Goal: Task Accomplishment & Management: Manage account settings

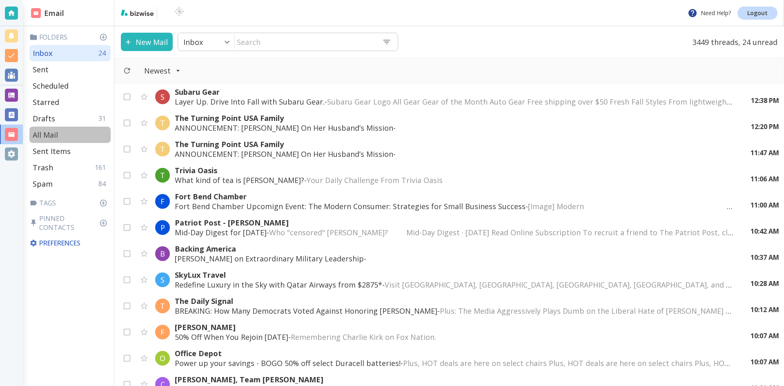
click at [49, 132] on p "All Mail" at bounding box center [45, 135] width 25 height 10
type input "5"
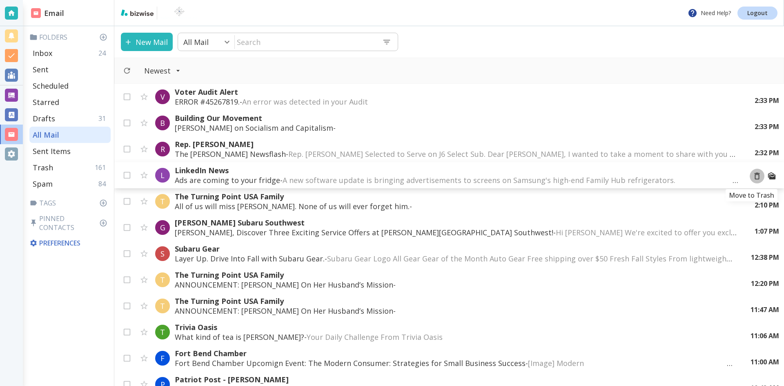
click at [753, 176] on icon "Move to Trash" at bounding box center [757, 176] width 9 height 9
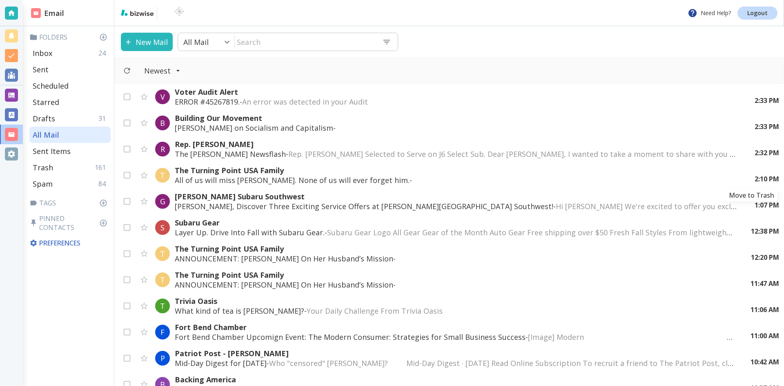
click at [0, 0] on icon "Move to Trash" at bounding box center [0, 0] width 0 height 0
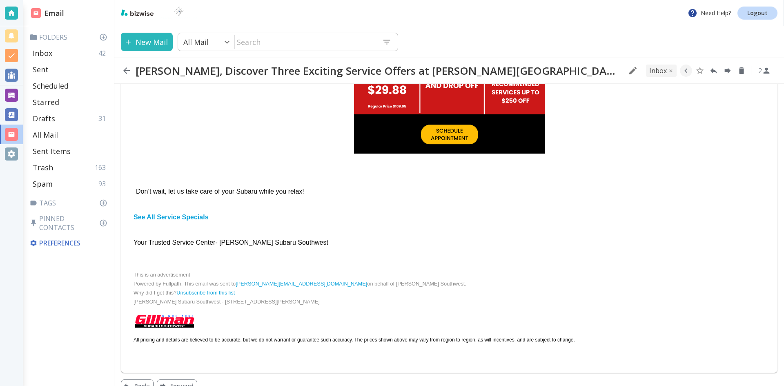
scroll to position [219, 0]
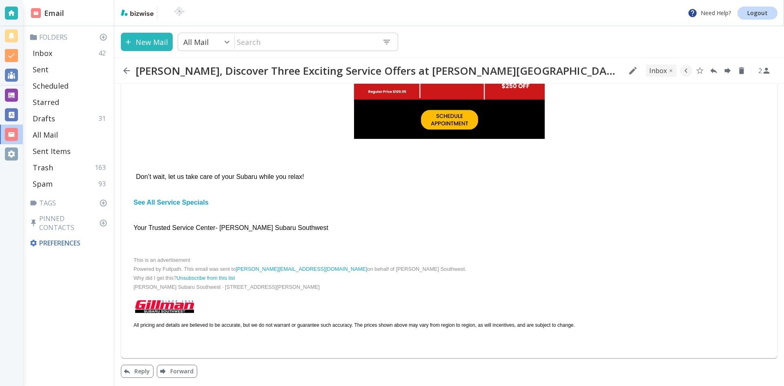
drag, startPoint x: 214, startPoint y: 327, endPoint x: 266, endPoint y: 326, distance: 51.5
click at [265, 326] on div "All pricing and details are believed to be accurate, but we do not warrant or g…" at bounding box center [449, 325] width 631 height 9
click at [300, 303] on div at bounding box center [449, 306] width 631 height 16
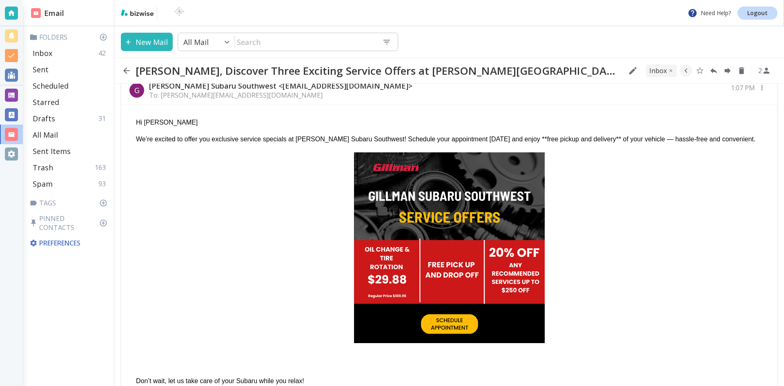
scroll to position [0, 0]
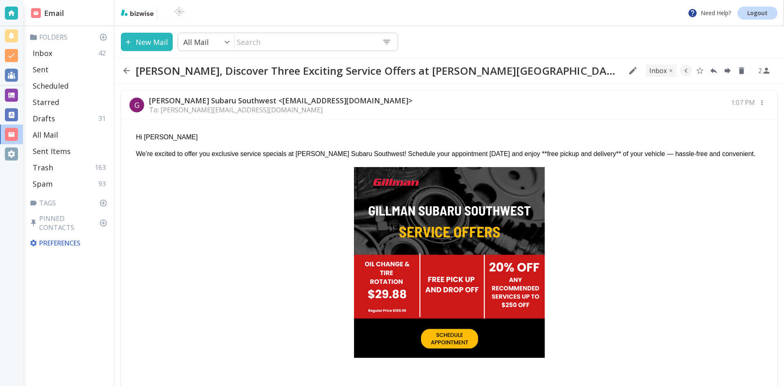
click at [445, 208] on img at bounding box center [449, 262] width 191 height 191
click at [127, 69] on icon "button" at bounding box center [127, 71] width 10 height 10
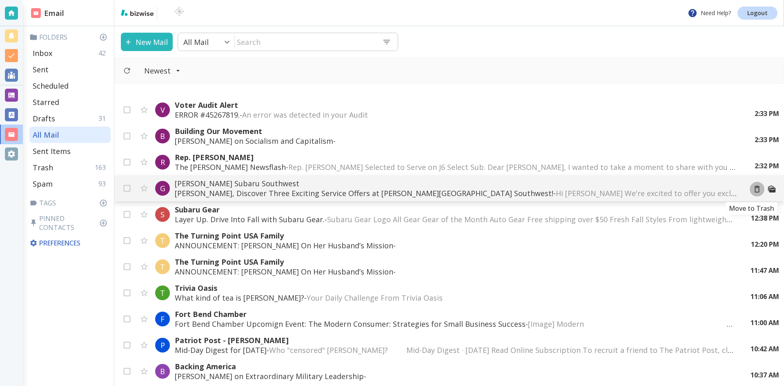
click at [753, 188] on icon "Move to Trash" at bounding box center [757, 189] width 9 height 9
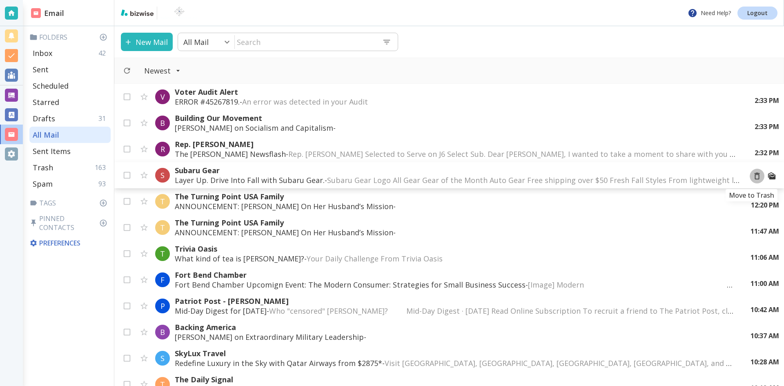
click at [753, 176] on icon "Move to Trash" at bounding box center [757, 176] width 9 height 9
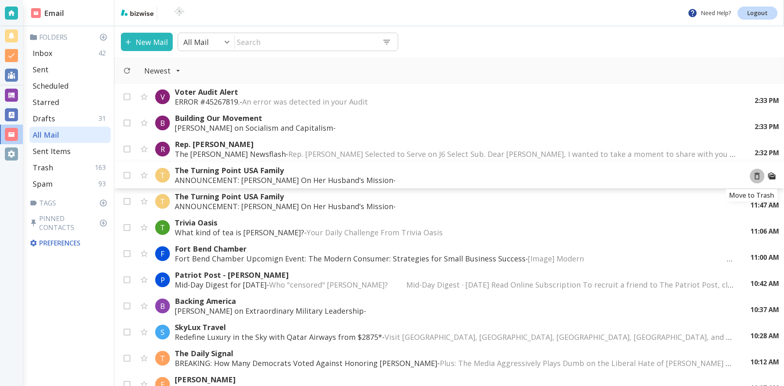
click at [753, 176] on icon "Move to Trash" at bounding box center [757, 176] width 9 height 9
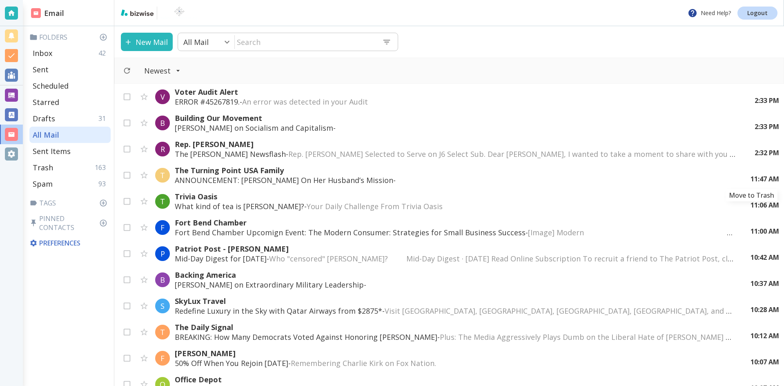
click at [0, 0] on icon "Move to Trash" at bounding box center [0, 0] width 0 height 0
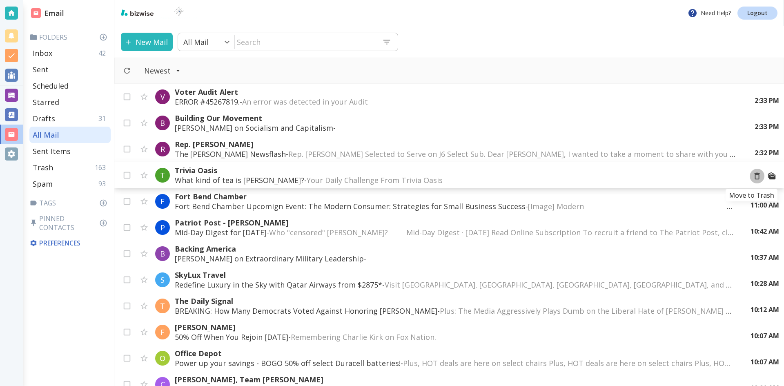
click at [753, 176] on icon "Move to Trash" at bounding box center [757, 176] width 9 height 9
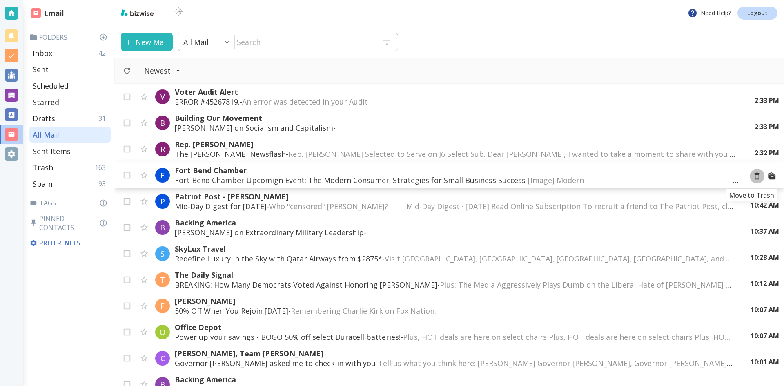
click at [753, 176] on icon "Move to Trash" at bounding box center [757, 176] width 9 height 9
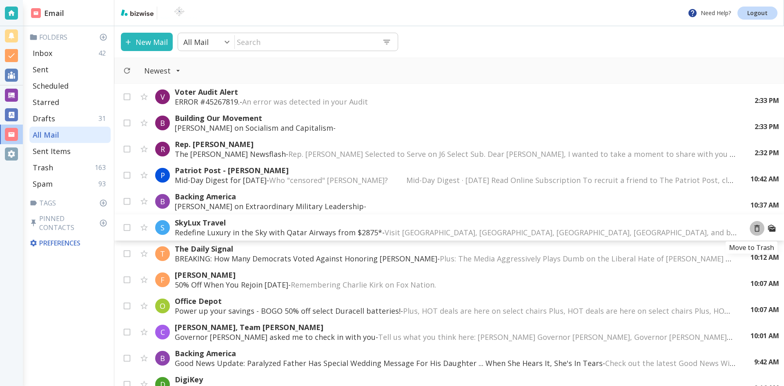
click at [753, 228] on icon "Move to Trash" at bounding box center [757, 228] width 9 height 9
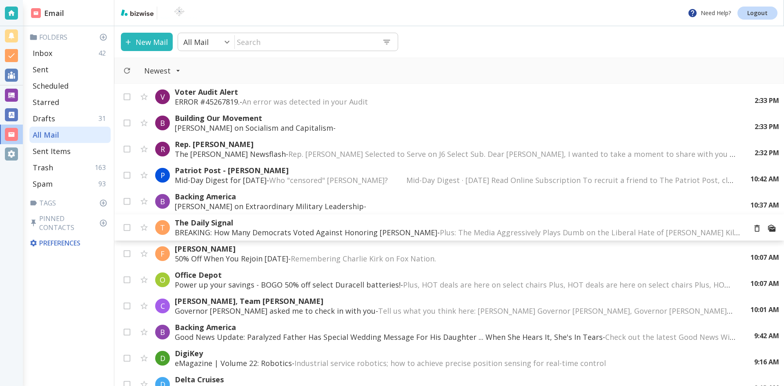
click at [375, 230] on p "BREAKING: How Many Democrats Voted Against Honoring [PERSON_NAME] - Plus: The M…" at bounding box center [457, 232] width 565 height 10
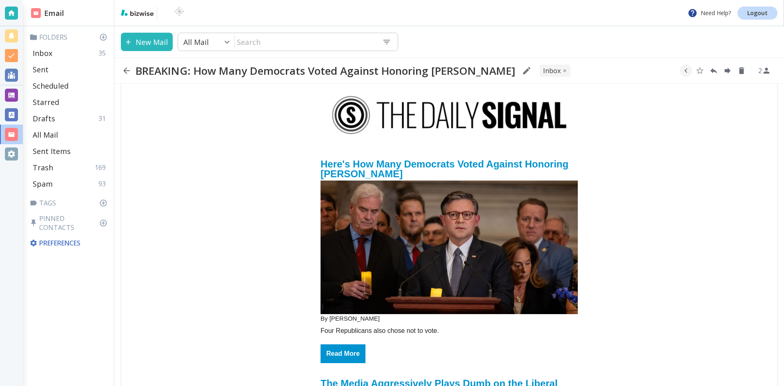
scroll to position [82, 0]
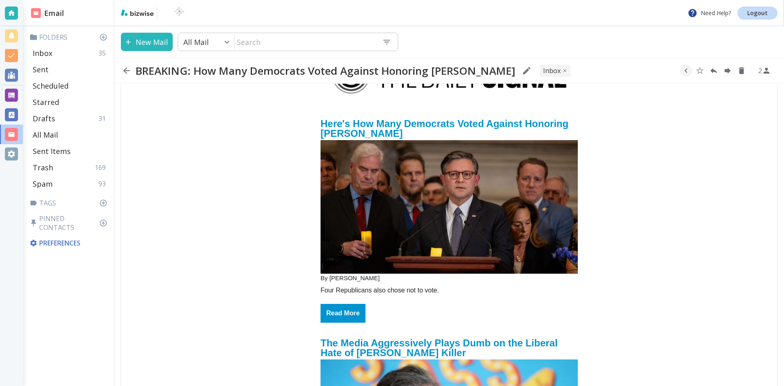
click at [461, 187] on img "email_name" at bounding box center [449, 207] width 257 height 134
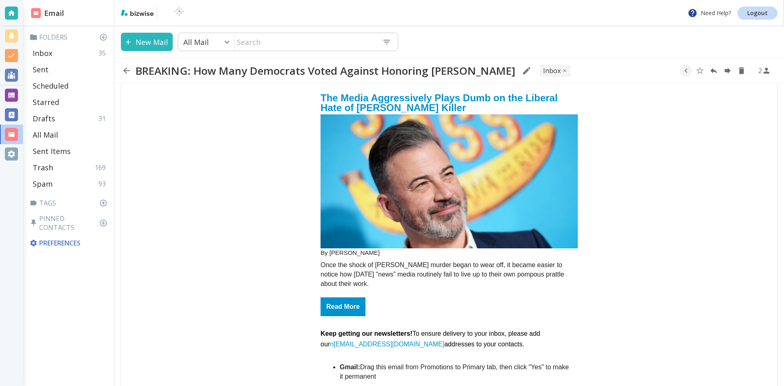
scroll to position [368, 0]
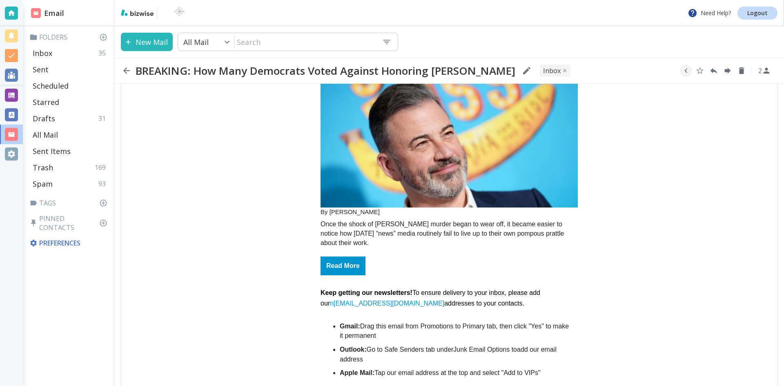
click at [433, 147] on img "email_name" at bounding box center [449, 141] width 257 height 134
click at [127, 71] on icon "button" at bounding box center [126, 70] width 7 height 7
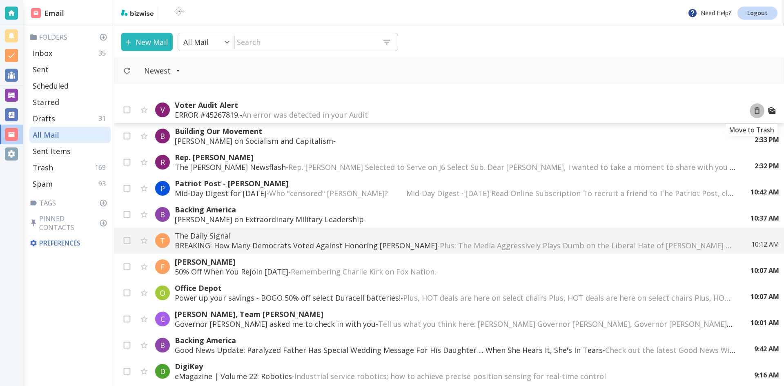
click at [753, 111] on icon "Move to Trash" at bounding box center [757, 110] width 9 height 9
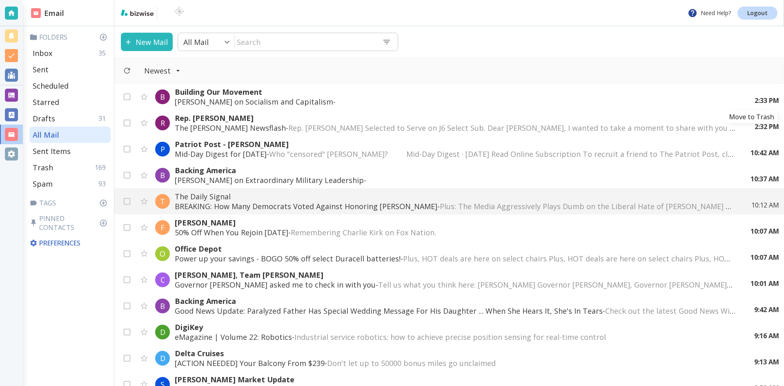
click at [0, 0] on icon "Move to Trash" at bounding box center [0, 0] width 0 height 0
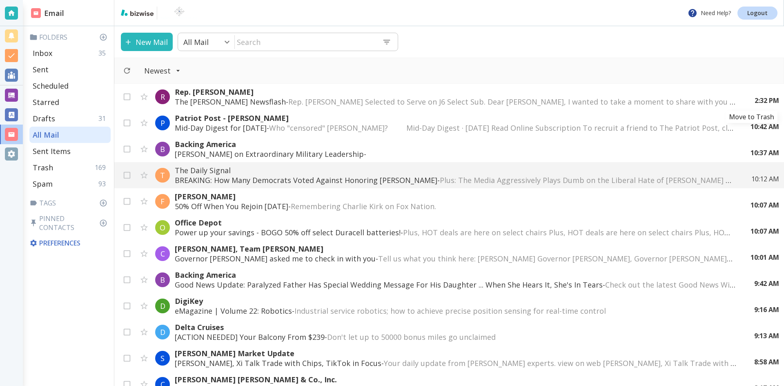
click at [0, 0] on icon "Move to Trash" at bounding box center [0, 0] width 0 height 0
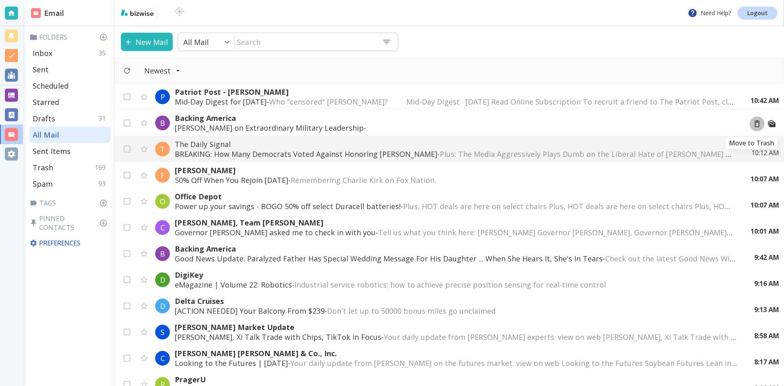
click at [753, 123] on icon "Move to Trash" at bounding box center [757, 123] width 9 height 9
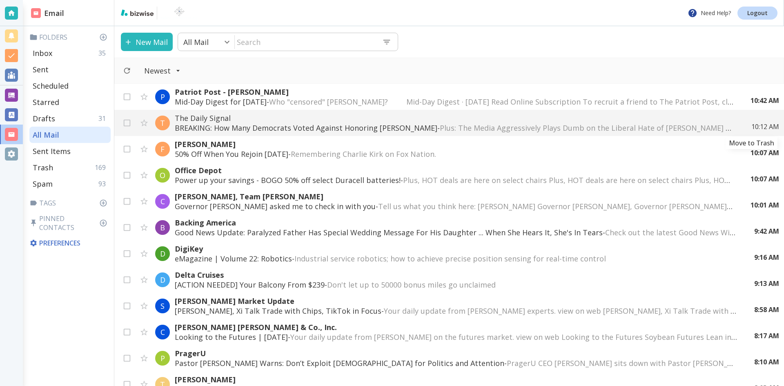
click at [0, 0] on icon "Move to Trash" at bounding box center [0, 0] width 0 height 0
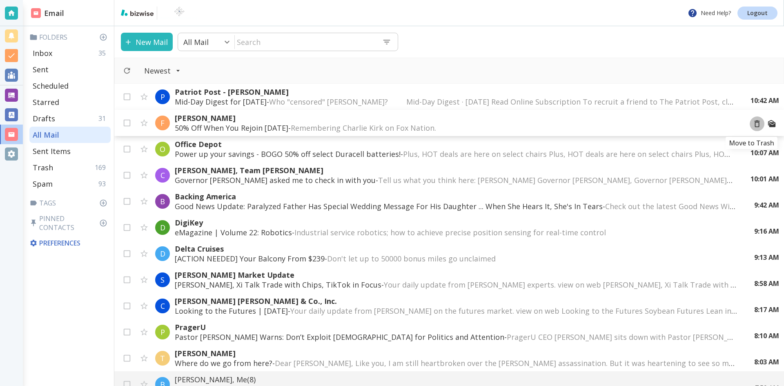
click at [753, 123] on icon "Move to Trash" at bounding box center [757, 123] width 9 height 9
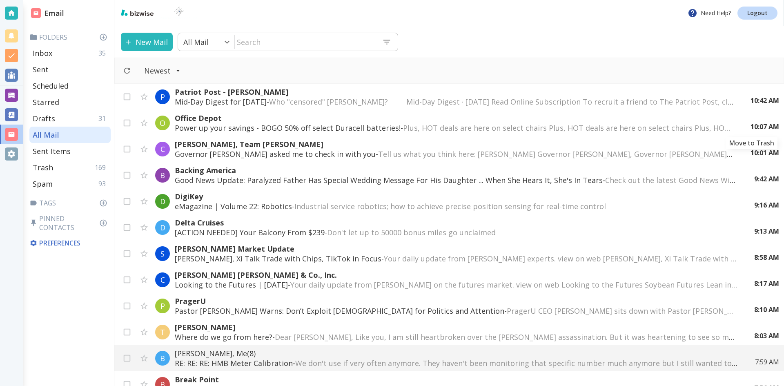
click at [0, 0] on icon "Move to Trash" at bounding box center [0, 0] width 0 height 0
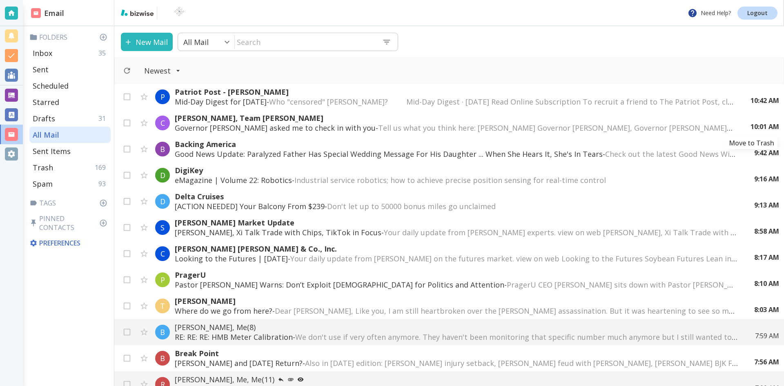
click at [0, 0] on icon "Move to Trash" at bounding box center [0, 0] width 0 height 0
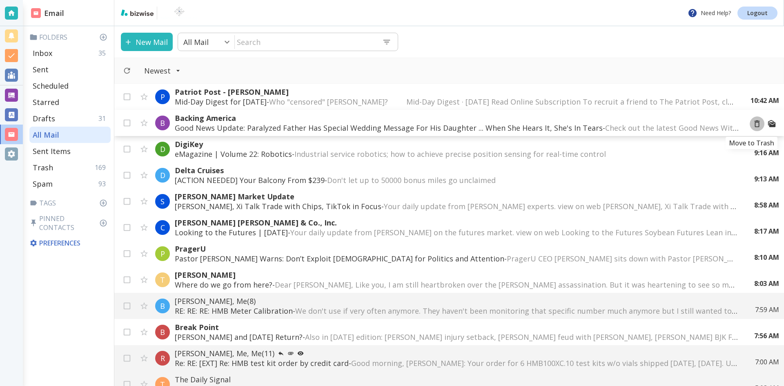
click at [753, 123] on icon "Move to Trash" at bounding box center [757, 123] width 9 height 9
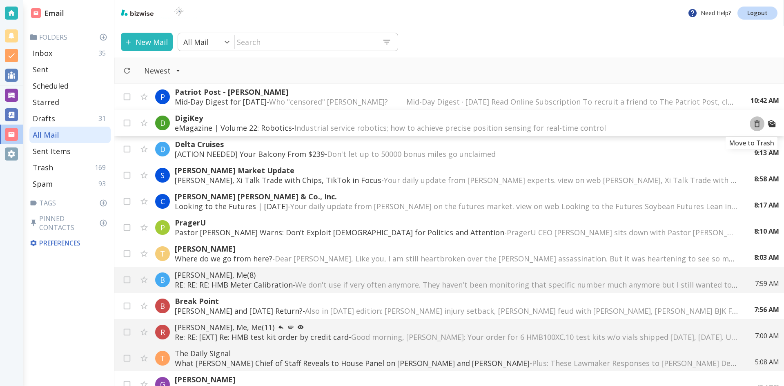
click at [753, 123] on icon "Move to Trash" at bounding box center [757, 123] width 9 height 9
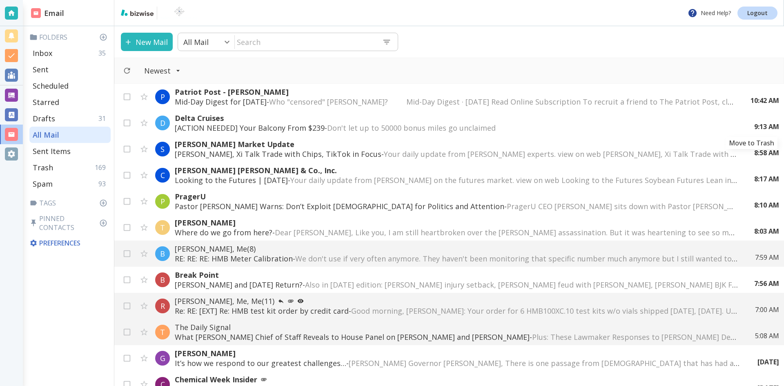
click at [0, 0] on icon "Move to Trash" at bounding box center [0, 0] width 0 height 0
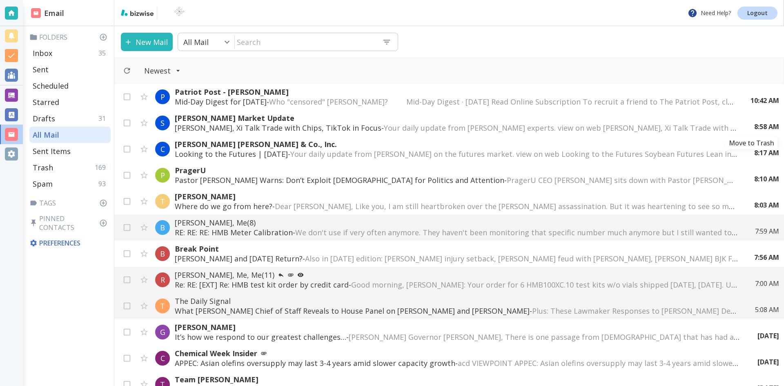
click at [0, 0] on icon "Move to Trash" at bounding box center [0, 0] width 0 height 0
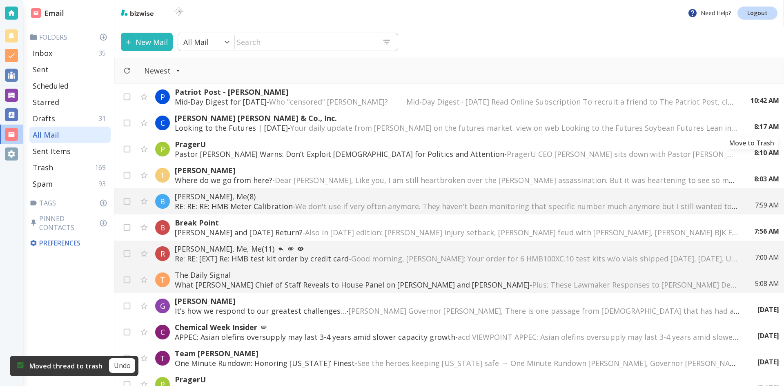
click at [0, 0] on icon "Move to Trash" at bounding box center [0, 0] width 0 height 0
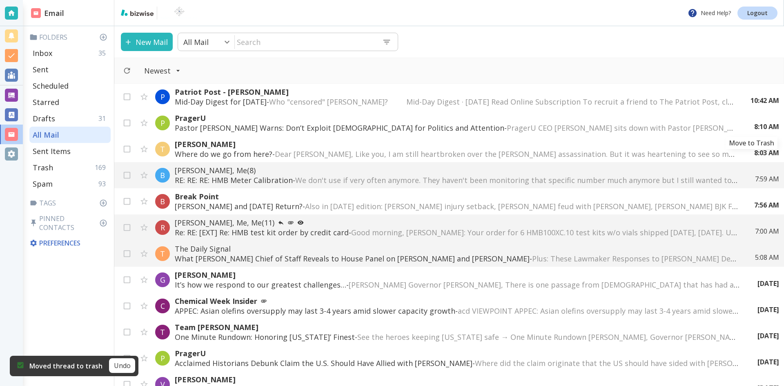
click at [0, 0] on icon "Move to Trash" at bounding box center [0, 0] width 0 height 0
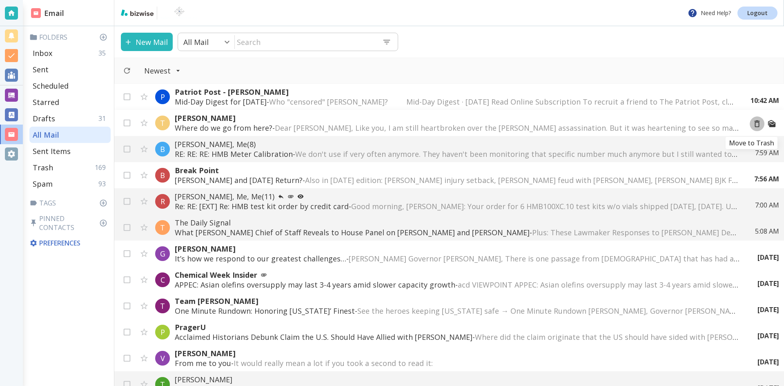
click at [753, 123] on icon "Move to Trash" at bounding box center [757, 123] width 9 height 9
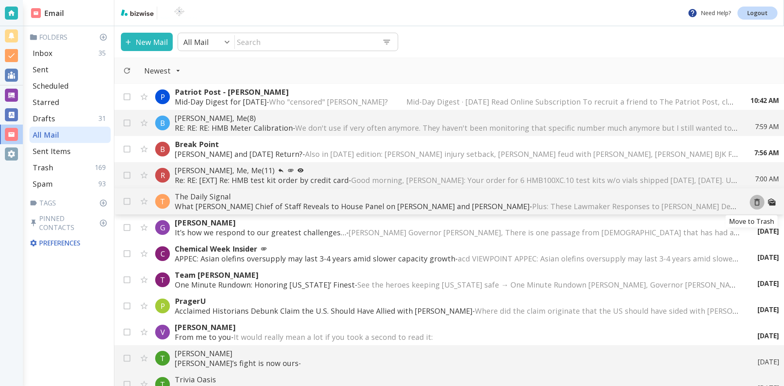
click at [753, 202] on icon "Move to Trash" at bounding box center [757, 202] width 9 height 9
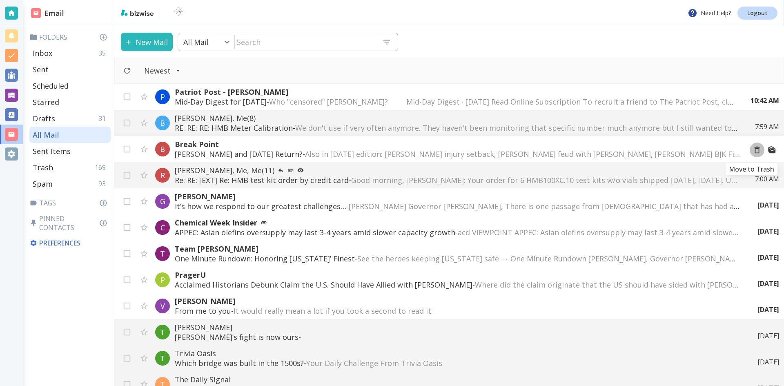
click at [753, 150] on icon "Move to Trash" at bounding box center [757, 149] width 9 height 9
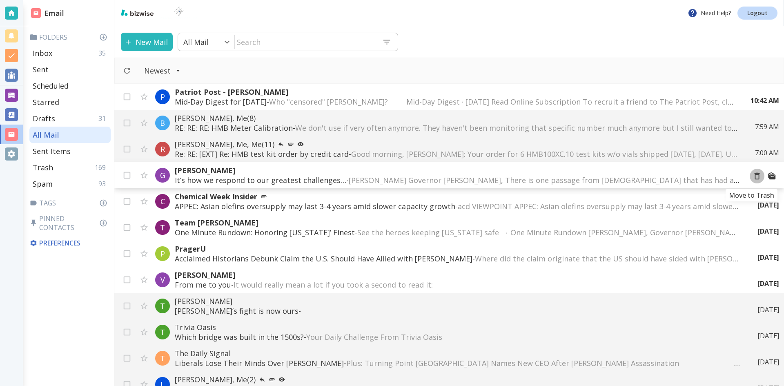
click at [755, 175] on icon "Move to Trash" at bounding box center [757, 176] width 5 height 7
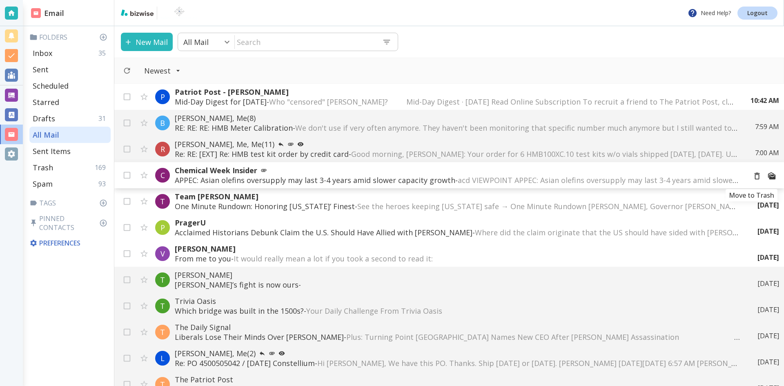
click at [753, 176] on icon "Move to Trash" at bounding box center [757, 176] width 9 height 9
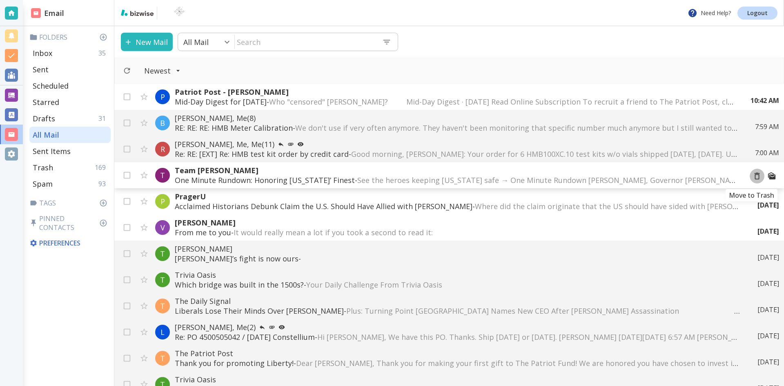
click at [753, 176] on icon "Move to Trash" at bounding box center [757, 176] width 9 height 9
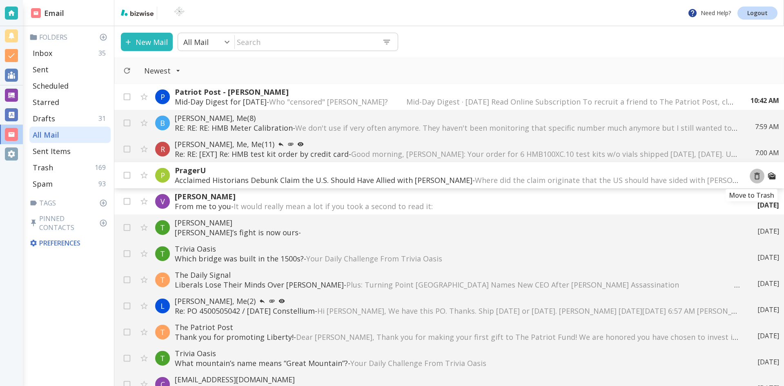
click at [753, 176] on icon "Move to Trash" at bounding box center [757, 176] width 9 height 9
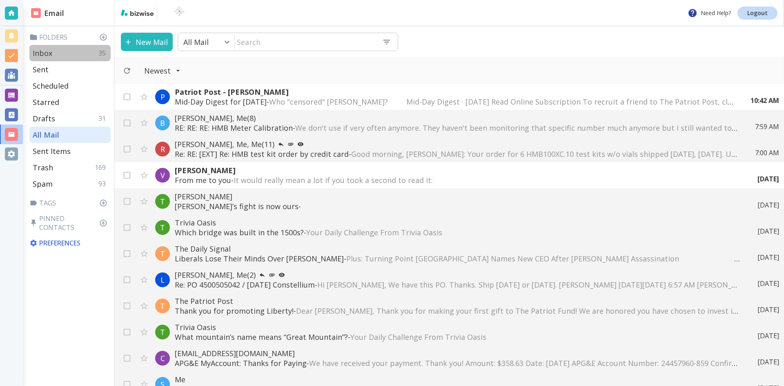
click at [46, 52] on p "Inbox" at bounding box center [43, 53] width 20 height 10
type input "0"
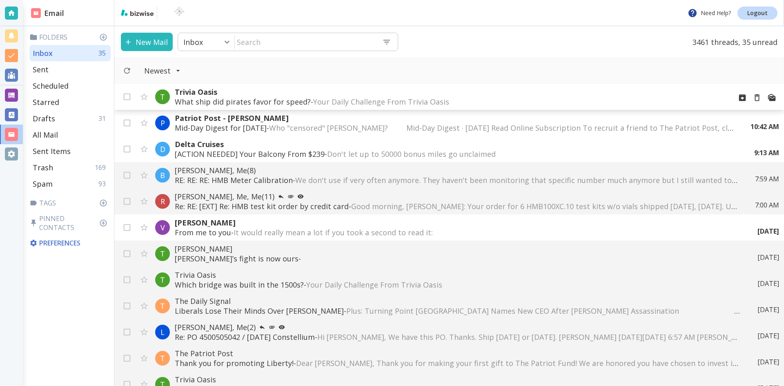
click at [241, 95] on p "Trivia Oasis" at bounding box center [450, 92] width 551 height 10
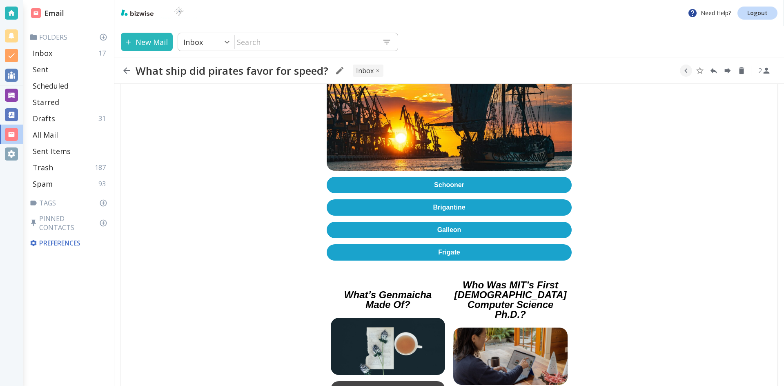
scroll to position [163, 0]
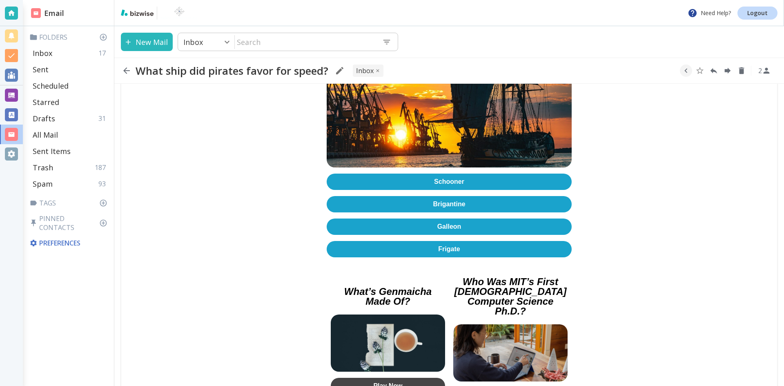
click at [444, 177] on link "Schooner" at bounding box center [449, 182] width 245 height 16
